Goal: Transaction & Acquisition: Purchase product/service

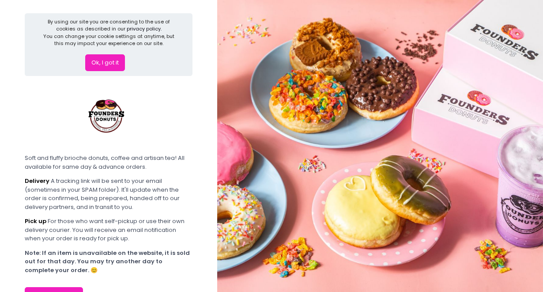
click at [114, 59] on button "Ok, I got it" at bounding box center [105, 62] width 40 height 17
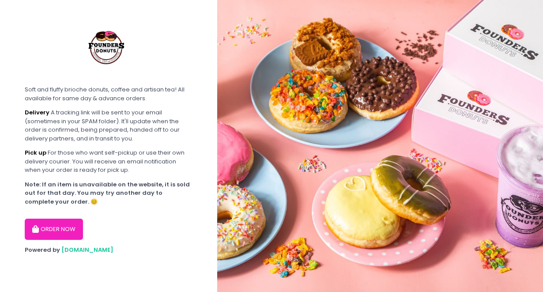
click at [60, 234] on button "ORDER NOW" at bounding box center [54, 228] width 58 height 21
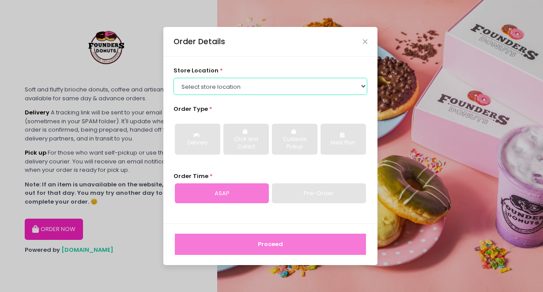
click at [245, 86] on select "Select store location Founders Donuts - [PERSON_NAME] Founders Donuts - [GEOGRA…" at bounding box center [270, 86] width 194 height 17
select select "61a2022e41b39c710272d16a"
click at [173, 78] on select "Select store location Founders Donuts - [PERSON_NAME] Founders Donuts - [GEOGRA…" at bounding box center [270, 86] width 194 height 17
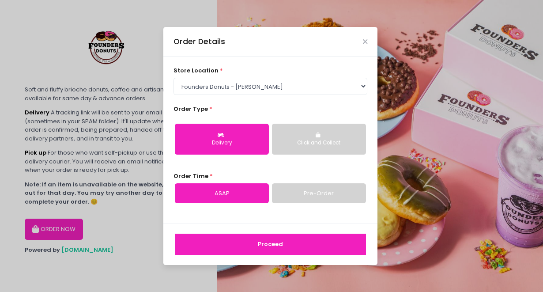
click at [315, 131] on button "Click and Collect" at bounding box center [319, 139] width 94 height 31
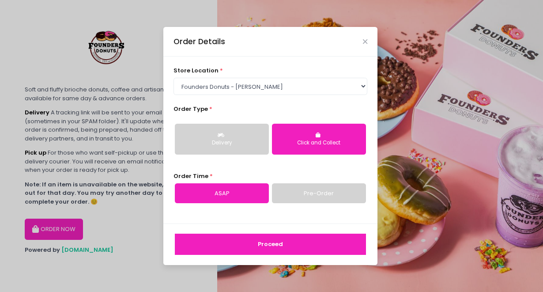
click at [260, 191] on link "ASAP" at bounding box center [222, 193] width 94 height 20
click at [302, 184] on link "Pre-Order" at bounding box center [319, 193] width 94 height 20
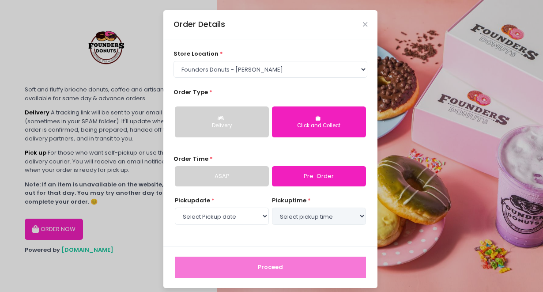
select select "[DATE]"
click at [304, 219] on select "Select pickup time 10:00 AM - 10:30 AM 10:30 AM - 11:00 AM 11:00 AM - 11:30 AM …" at bounding box center [319, 215] width 94 height 17
select select "10:30"
click at [272, 207] on select "Select pickup time 10:00 AM - 10:30 AM 10:30 AM - 11:00 AM 11:00 AM - 11:30 AM …" at bounding box center [319, 215] width 94 height 17
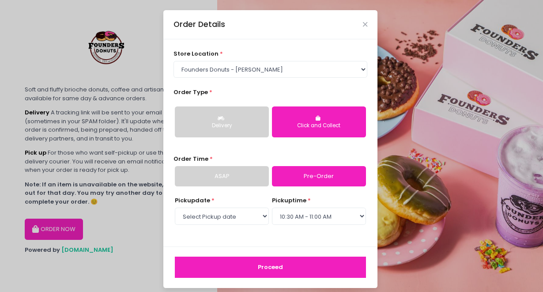
click at [292, 264] on button "Proceed" at bounding box center [270, 266] width 191 height 21
